Goal: Transaction & Acquisition: Purchase product/service

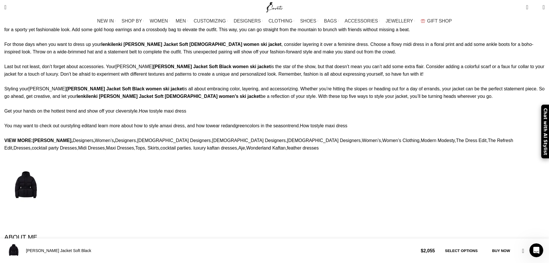
scroll to position [0, 303]
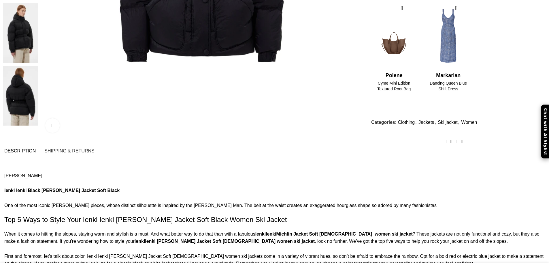
scroll to position [58, 0]
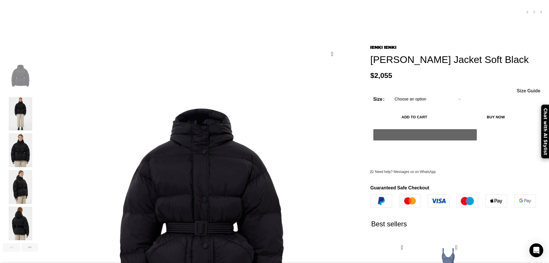
click at [38, 97] on img "2 / 7" at bounding box center [20, 114] width 35 height 34
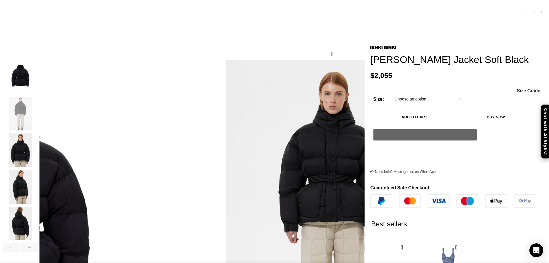
click at [38, 156] on img "3 / 7" at bounding box center [20, 150] width 35 height 34
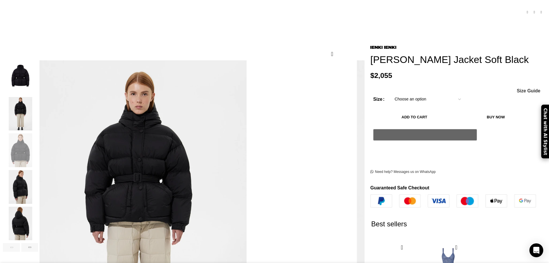
click at [38, 172] on img "4 / 7" at bounding box center [20, 187] width 35 height 34
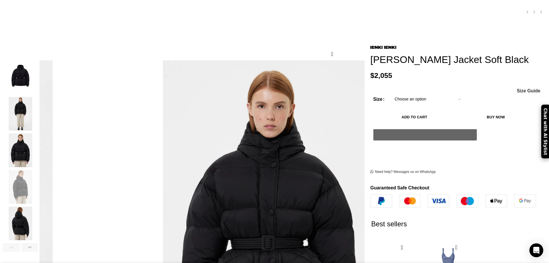
click at [38, 210] on img "5 / 7" at bounding box center [20, 223] width 35 height 34
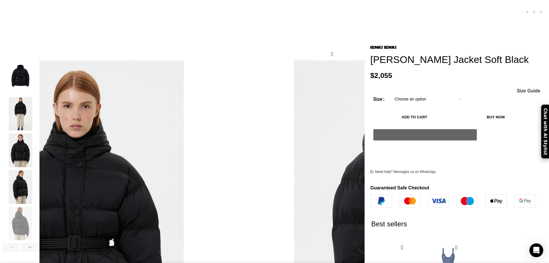
scroll to position [0, 61]
